Goal: Obtain resource: Download file/media

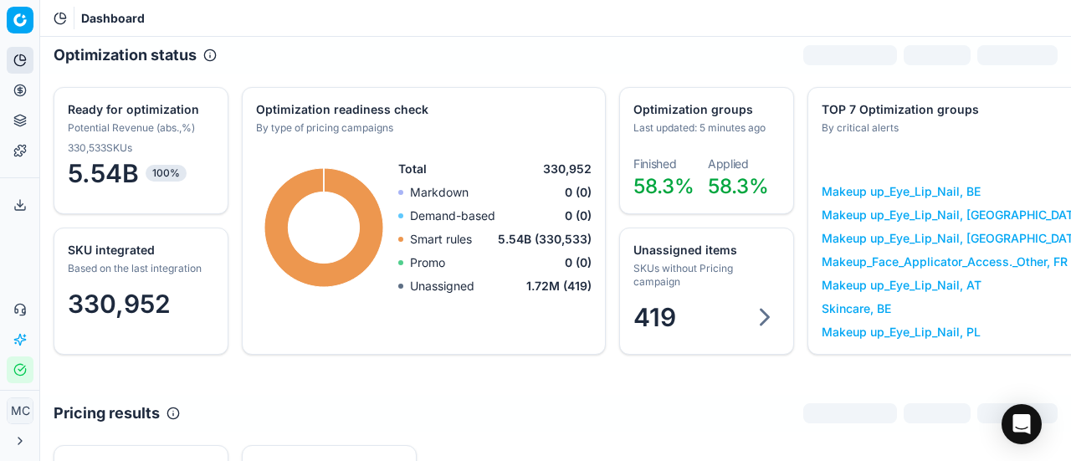
click at [30, 95] on button "Pricing" at bounding box center [20, 90] width 27 height 27
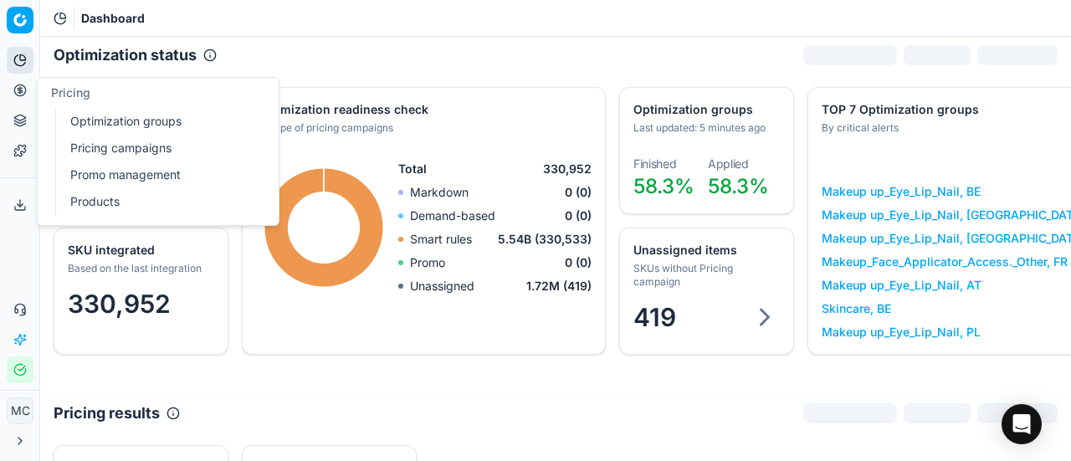
click at [74, 118] on link "Optimization groups" at bounding box center [161, 121] width 195 height 23
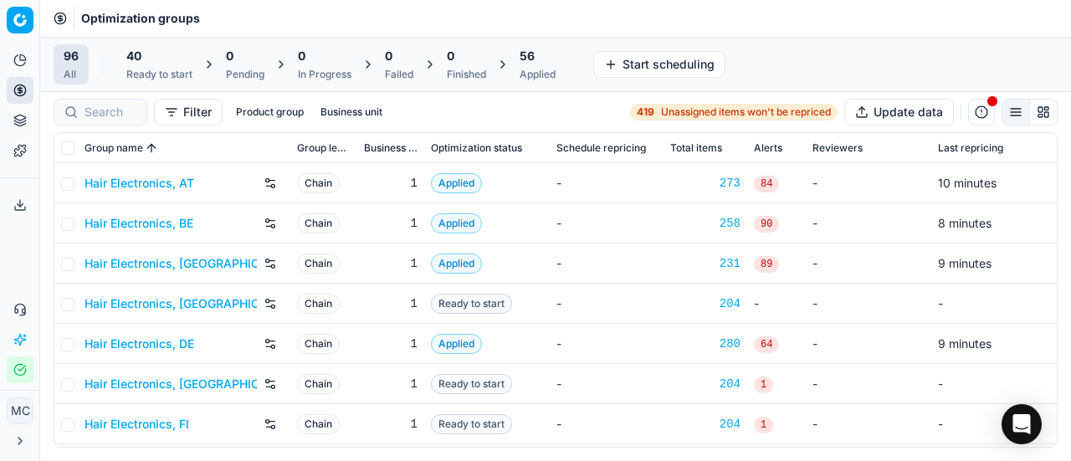
click at [536, 76] on div "Applied" at bounding box center [538, 74] width 36 height 13
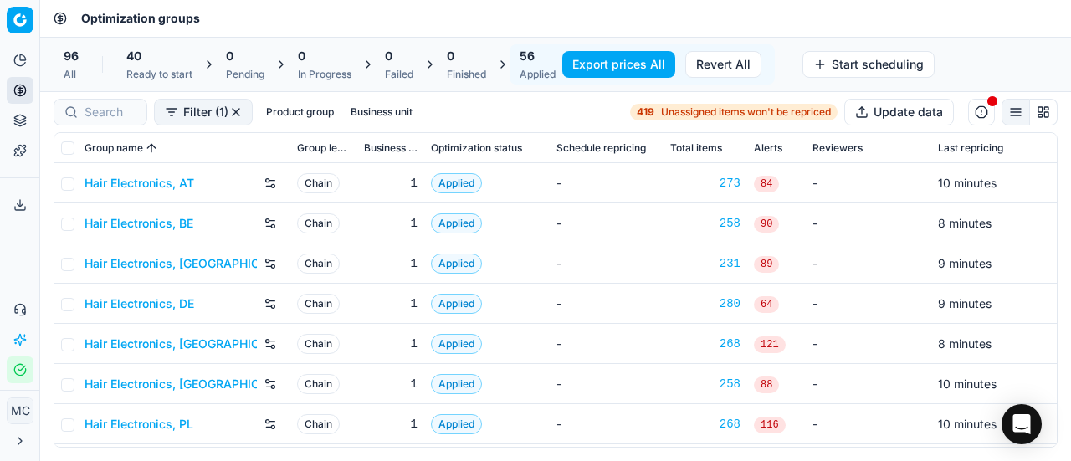
click at [583, 73] on button "Export prices All" at bounding box center [618, 64] width 113 height 27
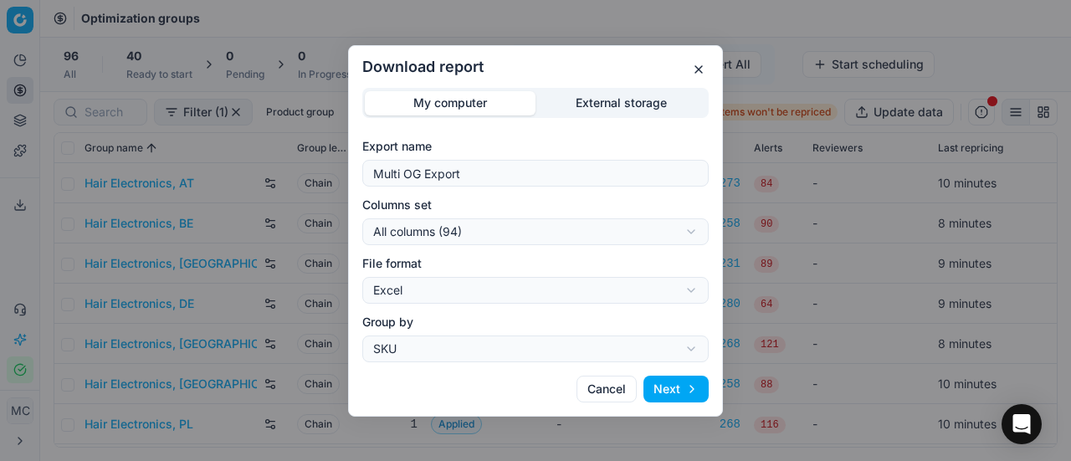
click at [584, 220] on div "Download report My computer External storage Export name Multi OG Export Column…" at bounding box center [535, 230] width 1071 height 461
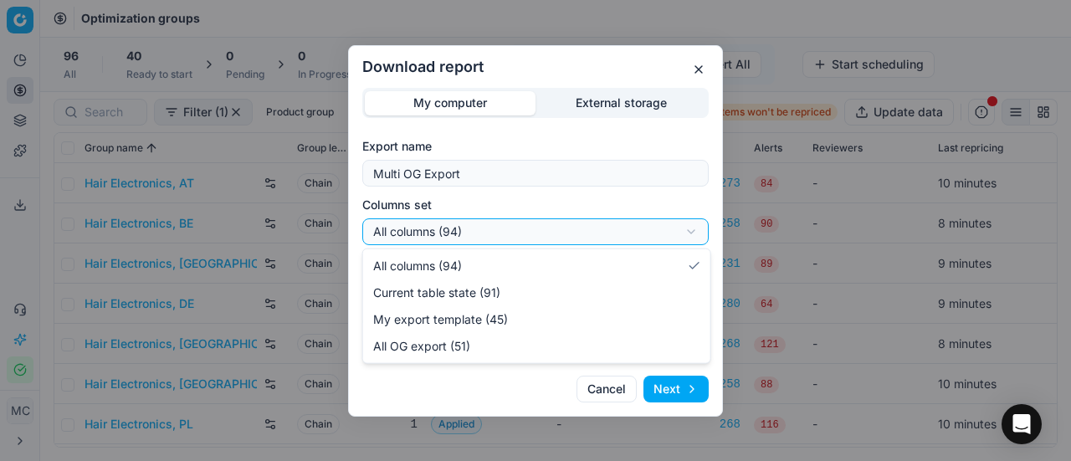
select select "custom"
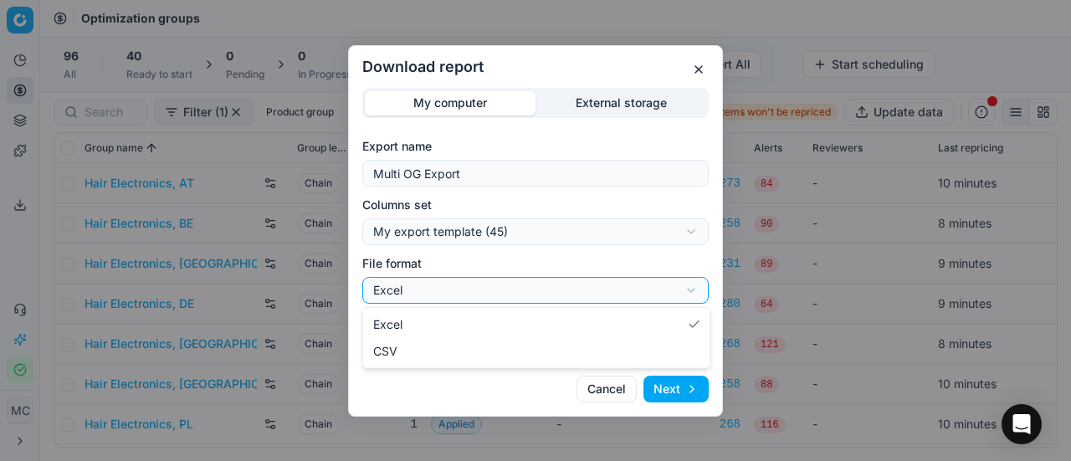
click at [549, 295] on div "Download report My computer External storage Export name Multi OG Export Column…" at bounding box center [535, 230] width 1071 height 461
select select "csv"
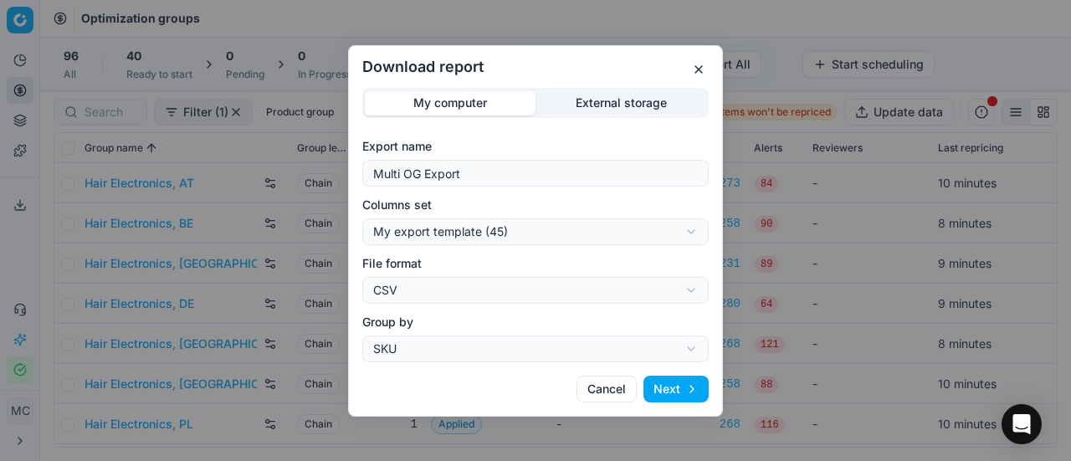
click at [683, 377] on button "Next" at bounding box center [675, 389] width 65 height 27
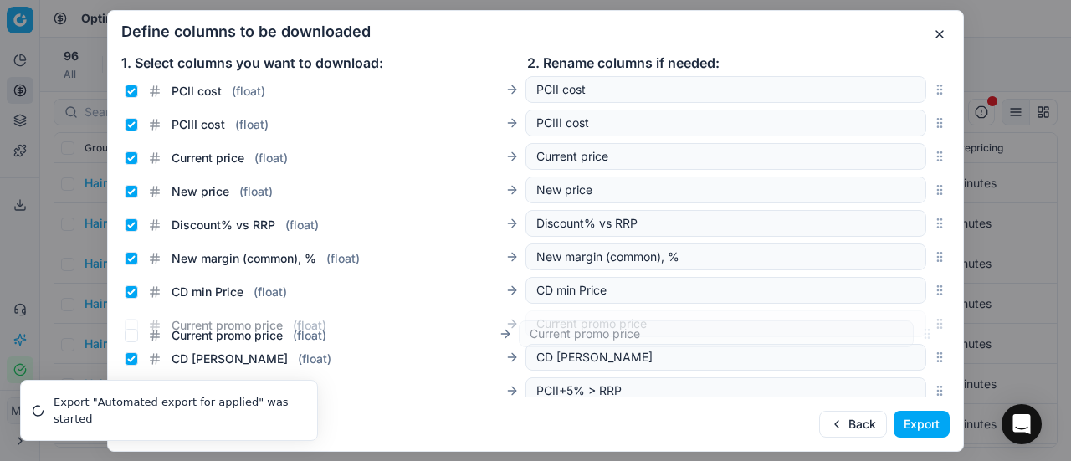
scroll to position [239, 0]
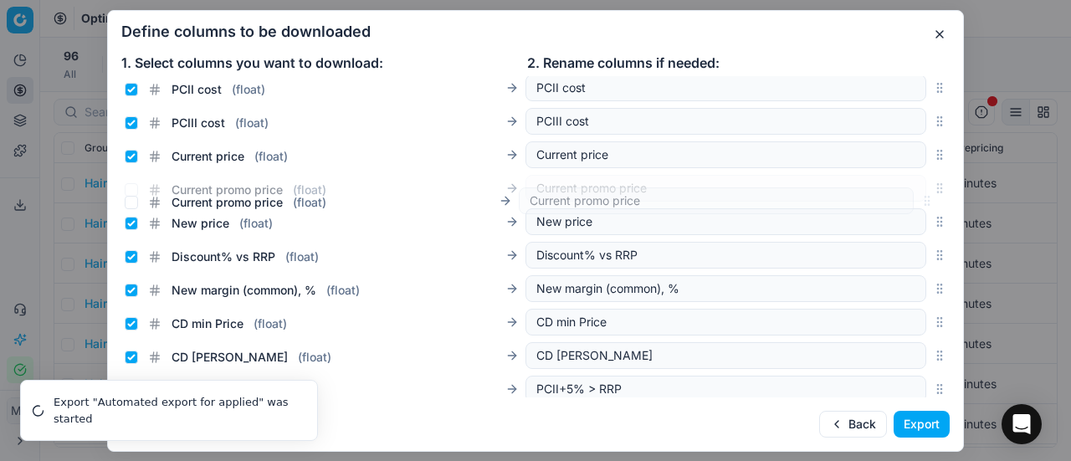
drag, startPoint x: 925, startPoint y: 239, endPoint x: 919, endPoint y: 205, distance: 35.0
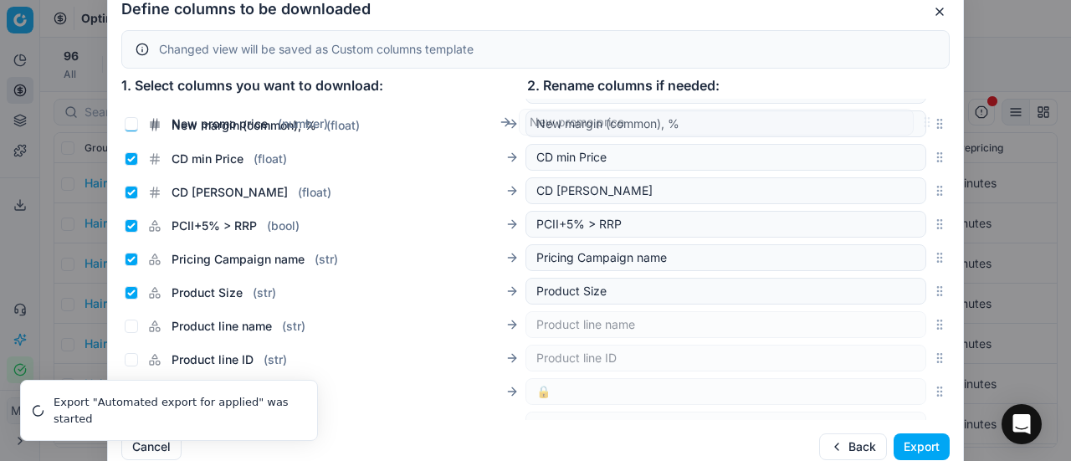
scroll to position [336, 0]
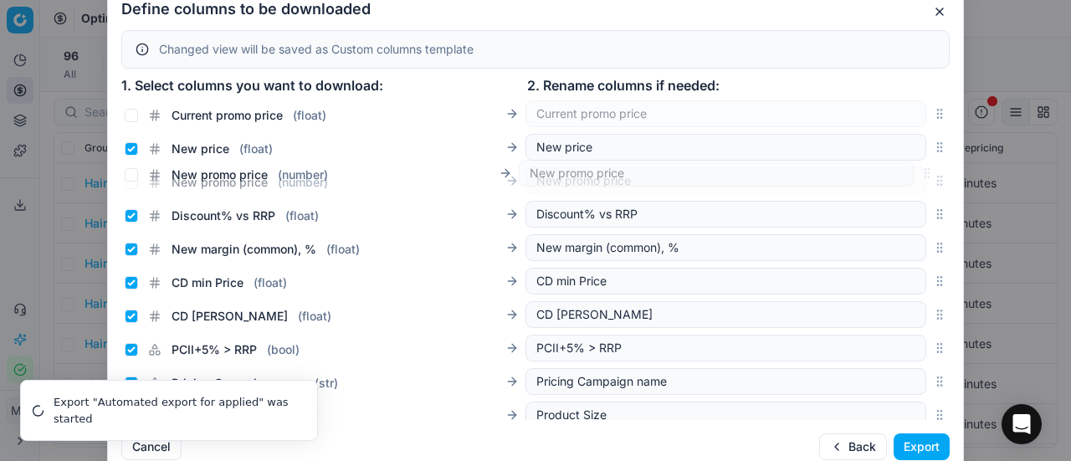
drag, startPoint x: 927, startPoint y: 255, endPoint x: 935, endPoint y: 172, distance: 84.1
click at [935, 172] on div "New promo price ( number ) New promo price" at bounding box center [535, 180] width 828 height 33
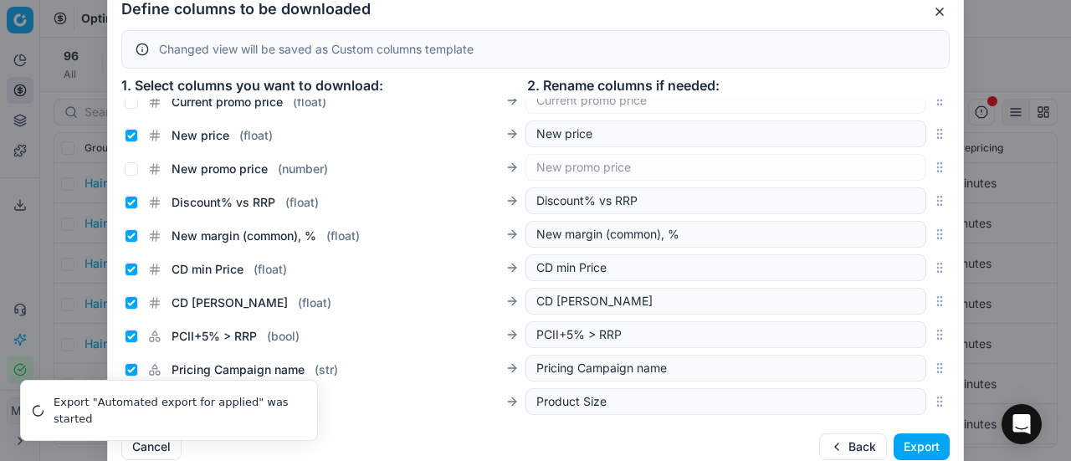
scroll to position [250, 0]
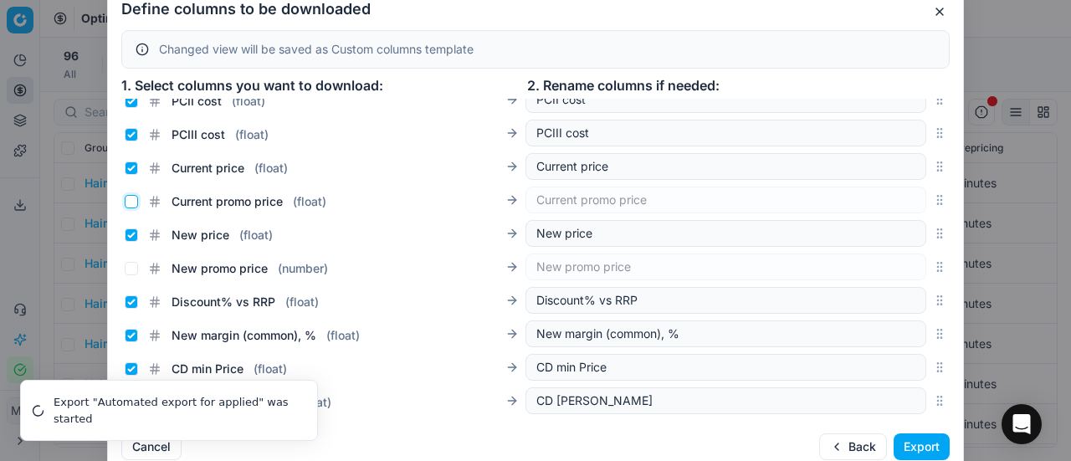
click at [133, 204] on input "Current promo price ( float )" at bounding box center [131, 201] width 13 height 13
checkbox input "true"
click at [132, 165] on input "Current price ( float )" at bounding box center [131, 167] width 13 height 13
checkbox input "false"
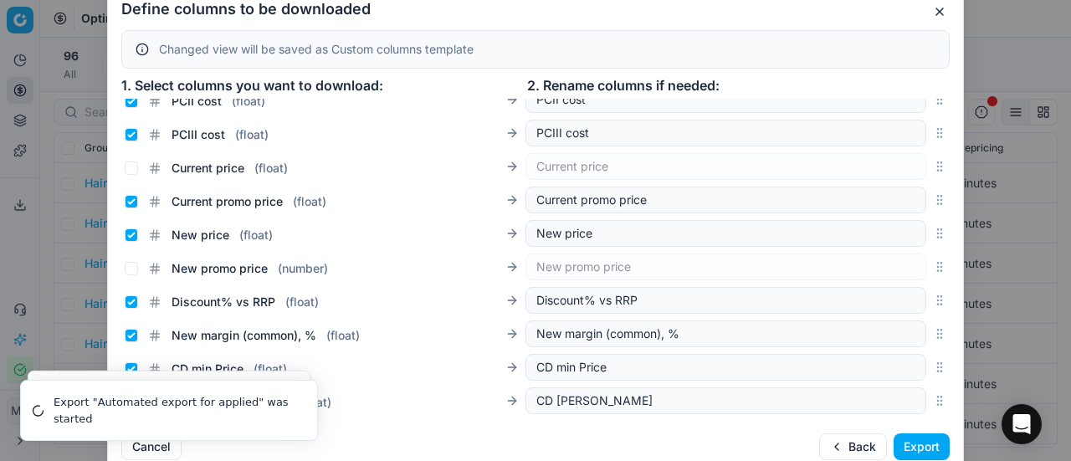
click at [131, 241] on div "New price ( float )" at bounding box center [199, 235] width 148 height 17
click at [131, 239] on input "New price ( float )" at bounding box center [131, 234] width 13 height 13
checkbox input "false"
click at [127, 277] on div "New promo price ( number ) New promo price" at bounding box center [526, 267] width 802 height 27
click at [132, 264] on input "New promo price ( number )" at bounding box center [131, 268] width 13 height 13
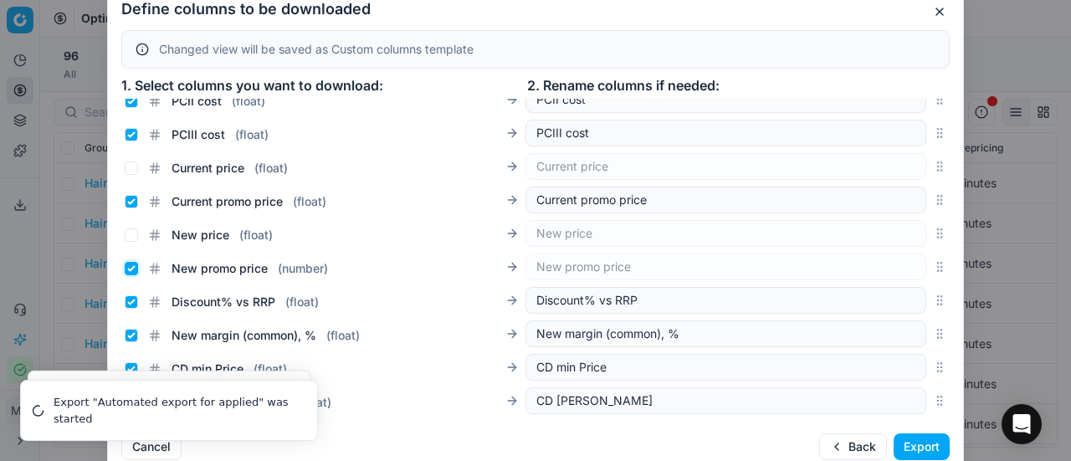
checkbox input "true"
click at [922, 446] on button "Export" at bounding box center [922, 446] width 56 height 27
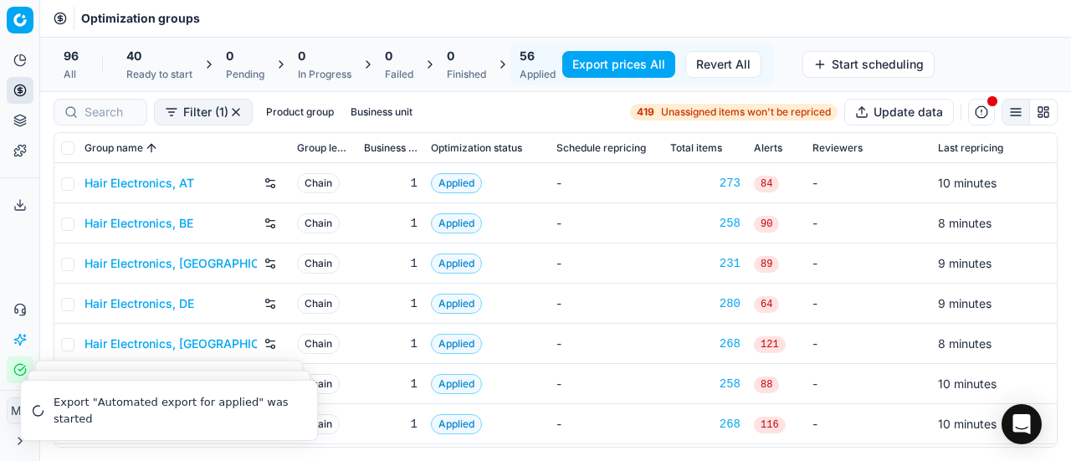
click at [10, 207] on button "Export service" at bounding box center [20, 205] width 27 height 27
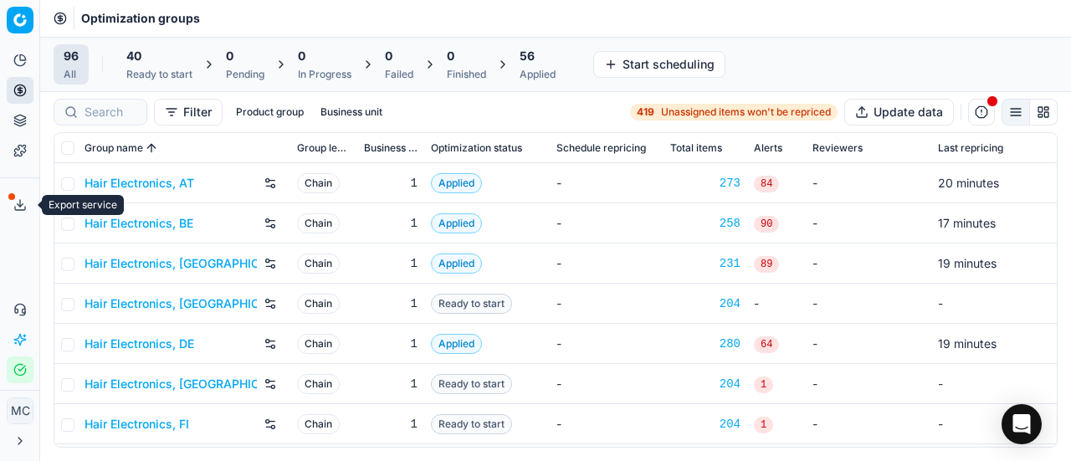
click at [22, 210] on icon at bounding box center [20, 208] width 10 height 3
click at [12, 214] on button "Export service" at bounding box center [20, 205] width 27 height 27
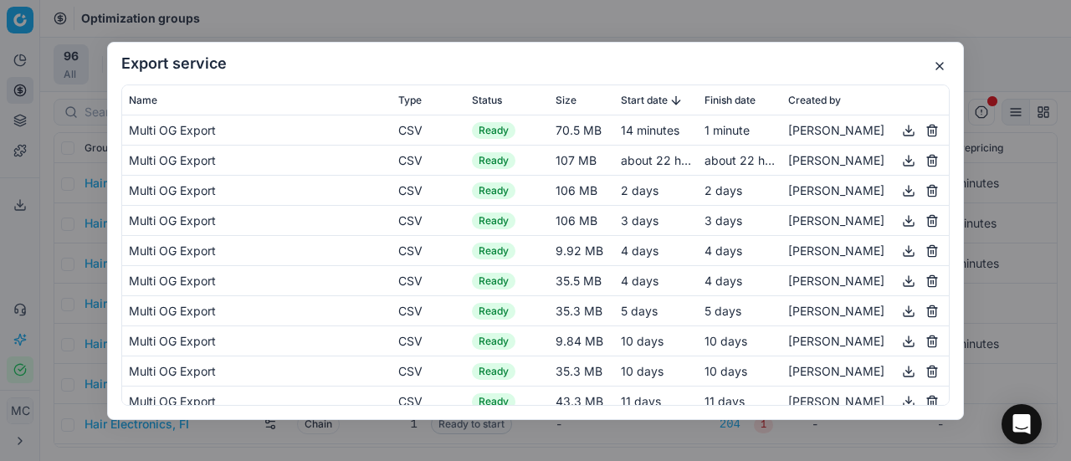
click at [899, 133] on button "button" at bounding box center [909, 130] width 20 height 20
